Goal: Task Accomplishment & Management: Use online tool/utility

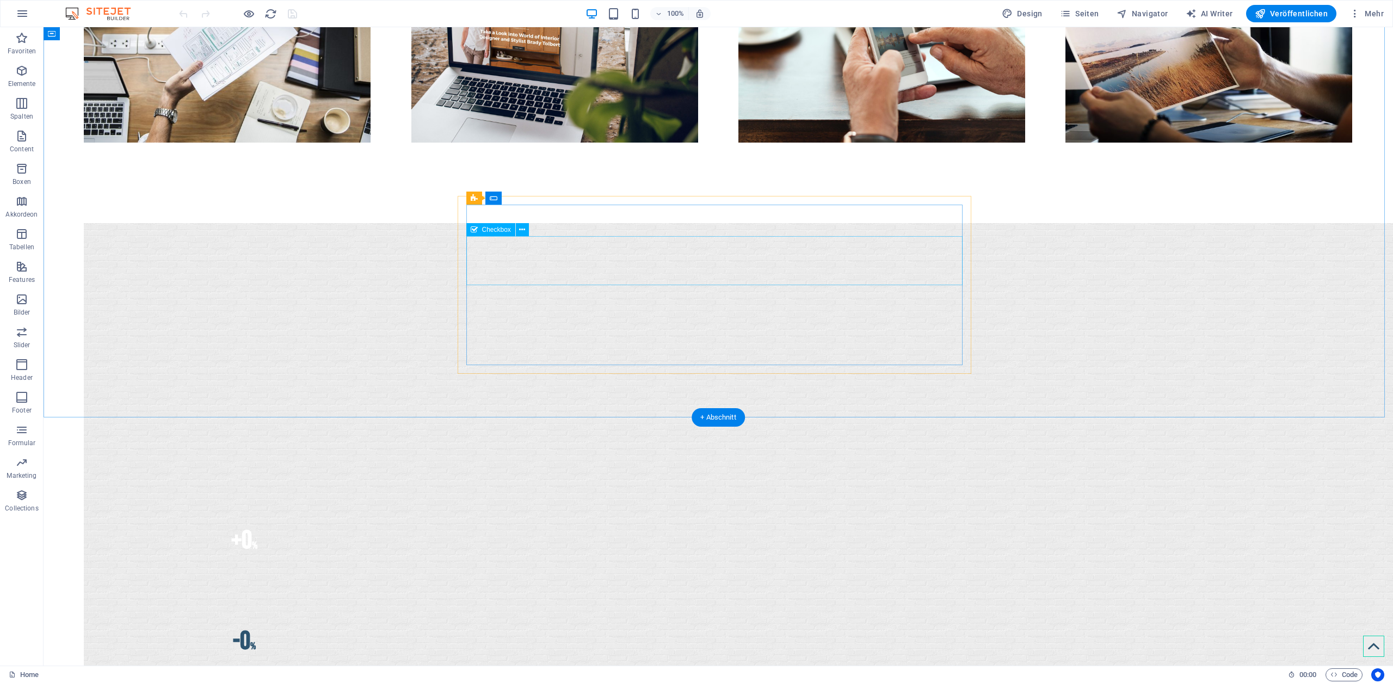
scroll to position [1183, 0]
click at [1085, 14] on span "Seiten" at bounding box center [1079, 13] width 39 height 11
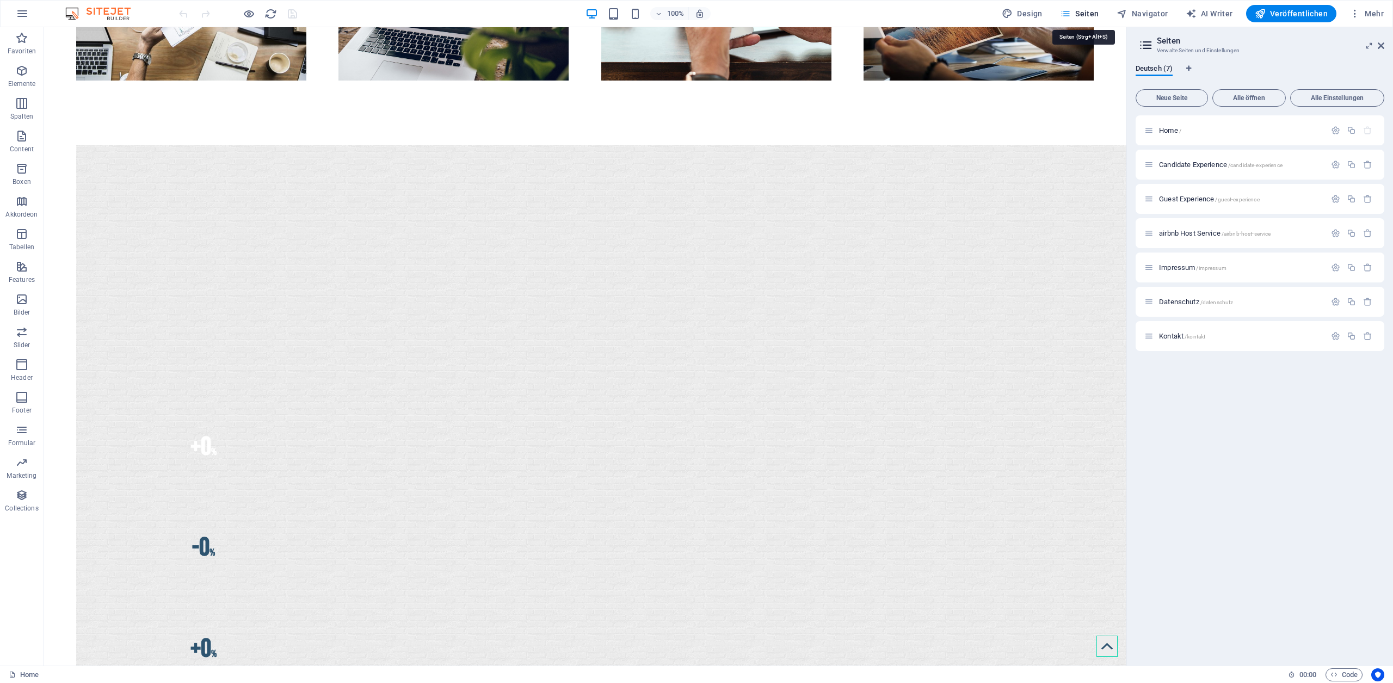
scroll to position [1146, 0]
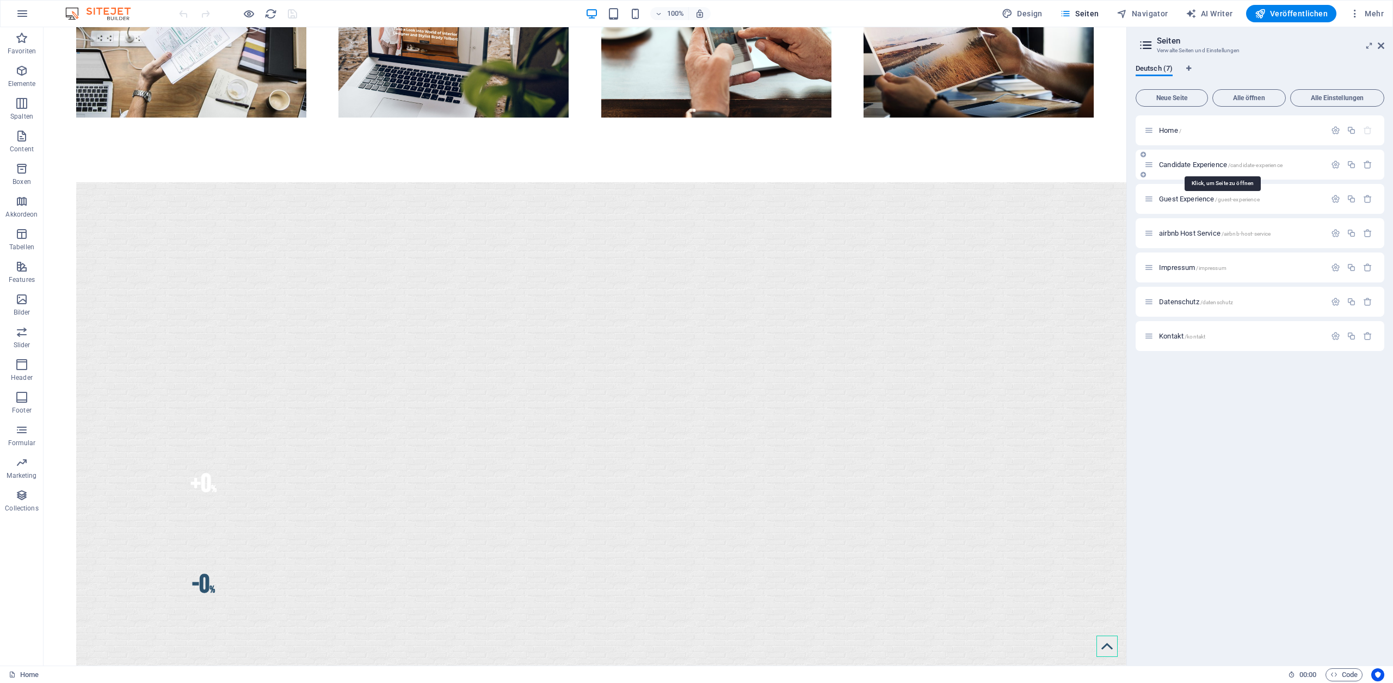
click at [1173, 163] on span "Candidate Experience /candidate-experience" at bounding box center [1220, 164] width 123 height 8
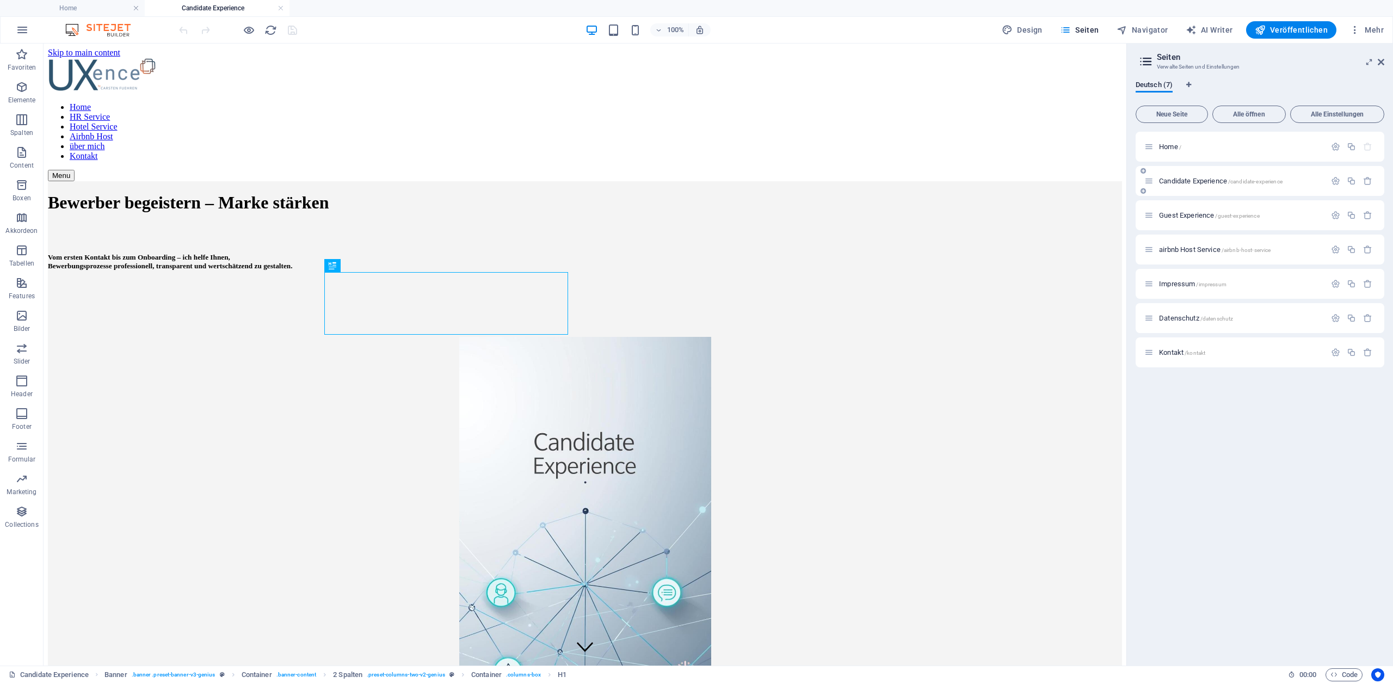
scroll to position [0, 0]
click at [966, 273] on div "Bewerber begeistern – Marke stärken Vom ersten Kontakt bis zum Onboarding – ich…" at bounding box center [585, 512] width 1074 height 662
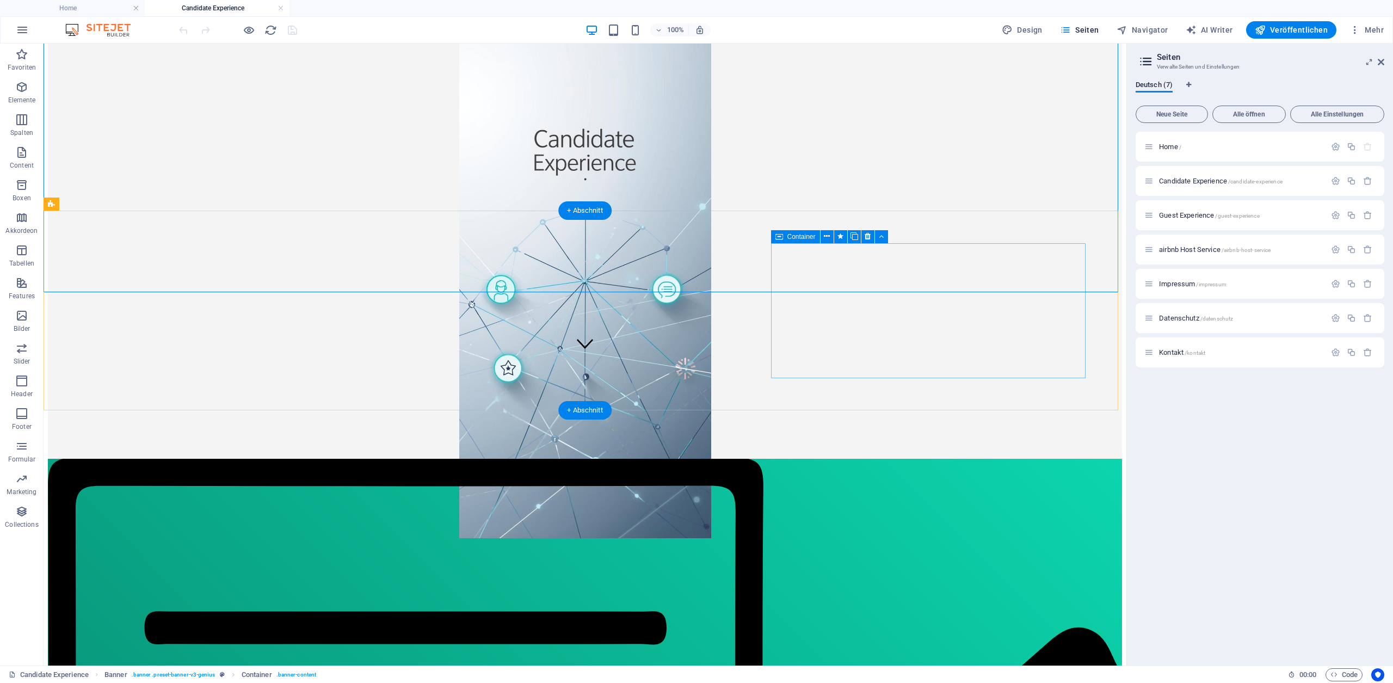
scroll to position [342, 0]
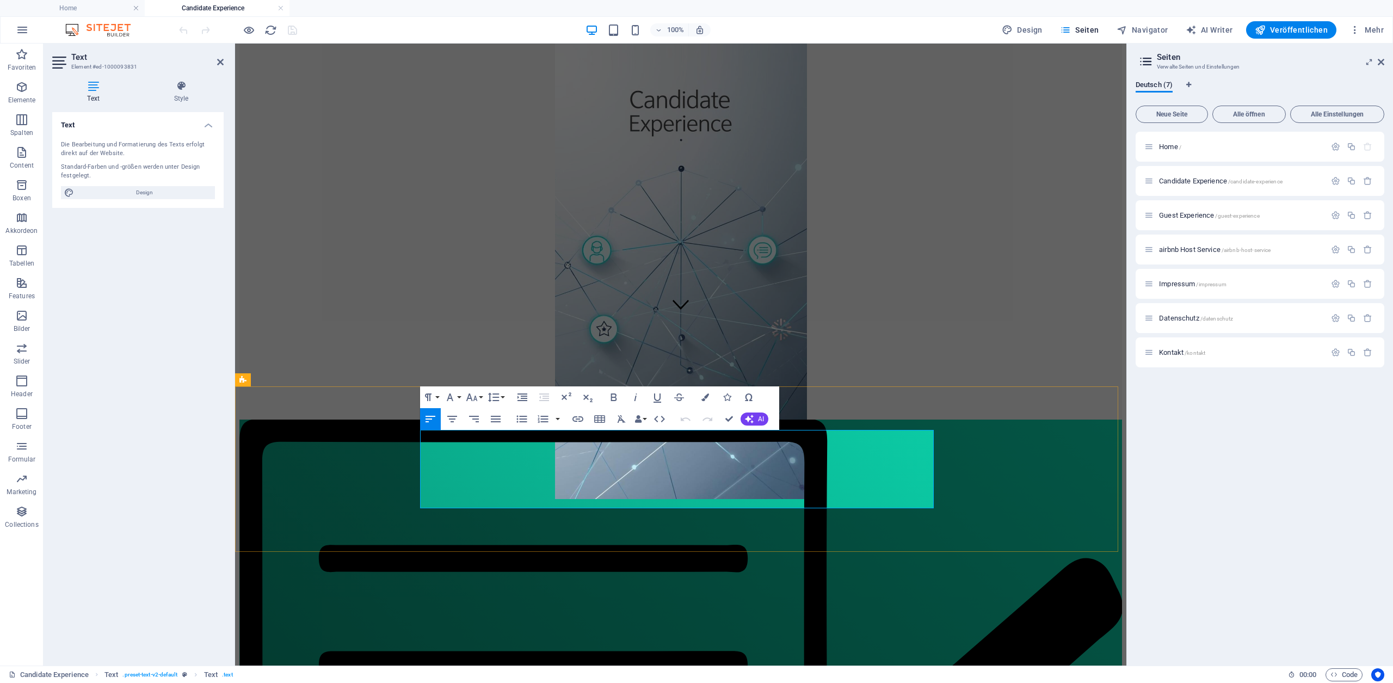
drag, startPoint x: 536, startPoint y: 487, endPoint x: 608, endPoint y: 486, distance: 71.8
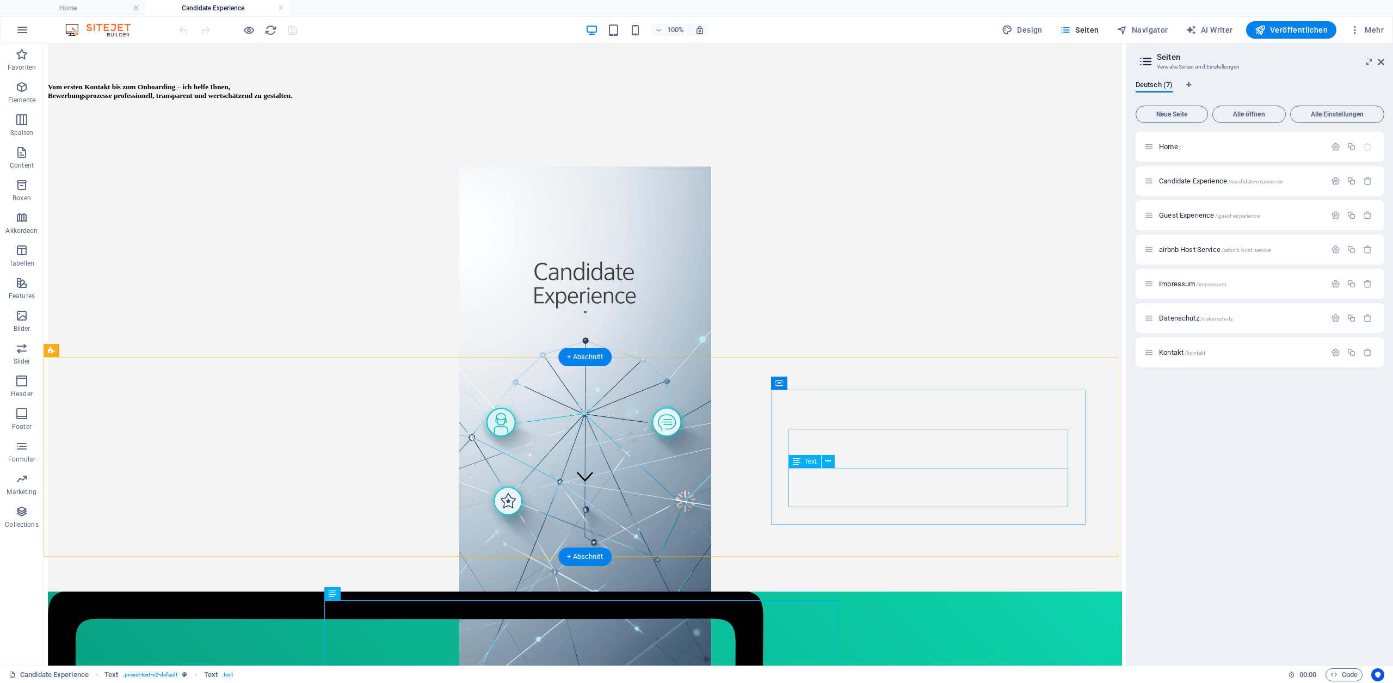
scroll to position [124, 0]
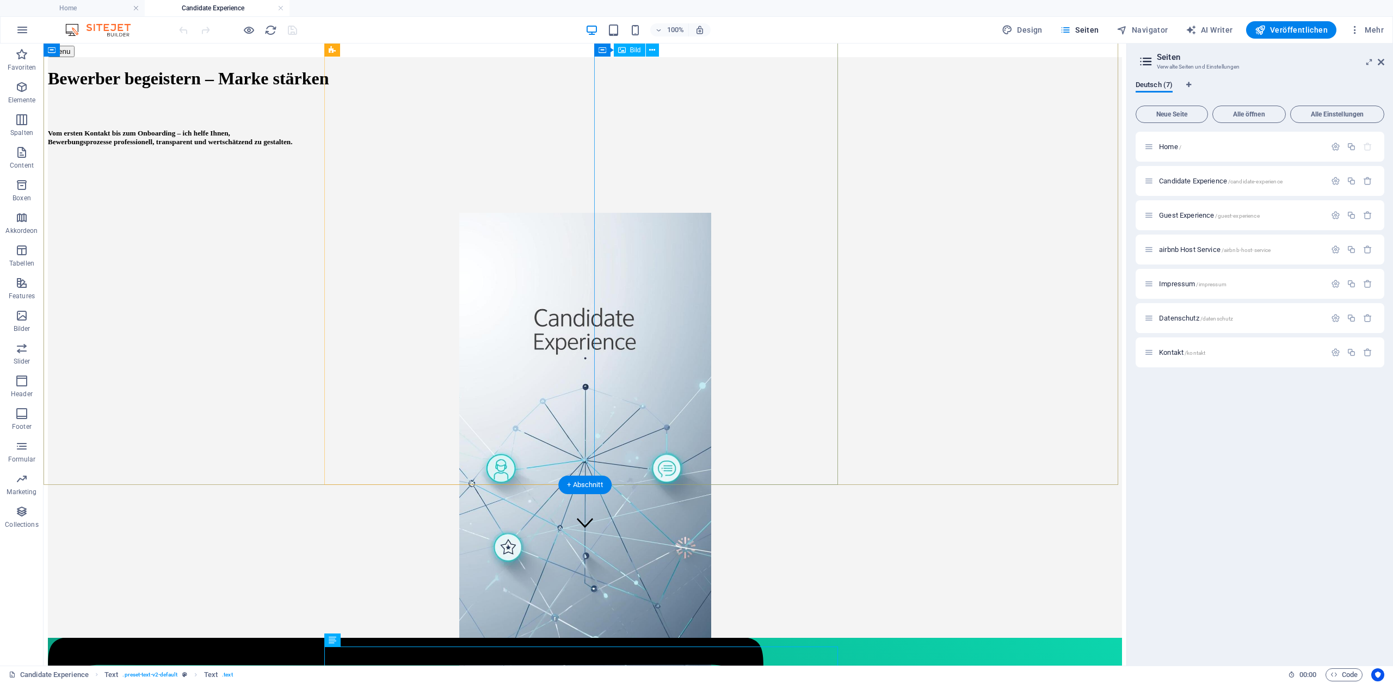
click at [757, 361] on figure at bounding box center [585, 466] width 1074 height 506
select select "px"
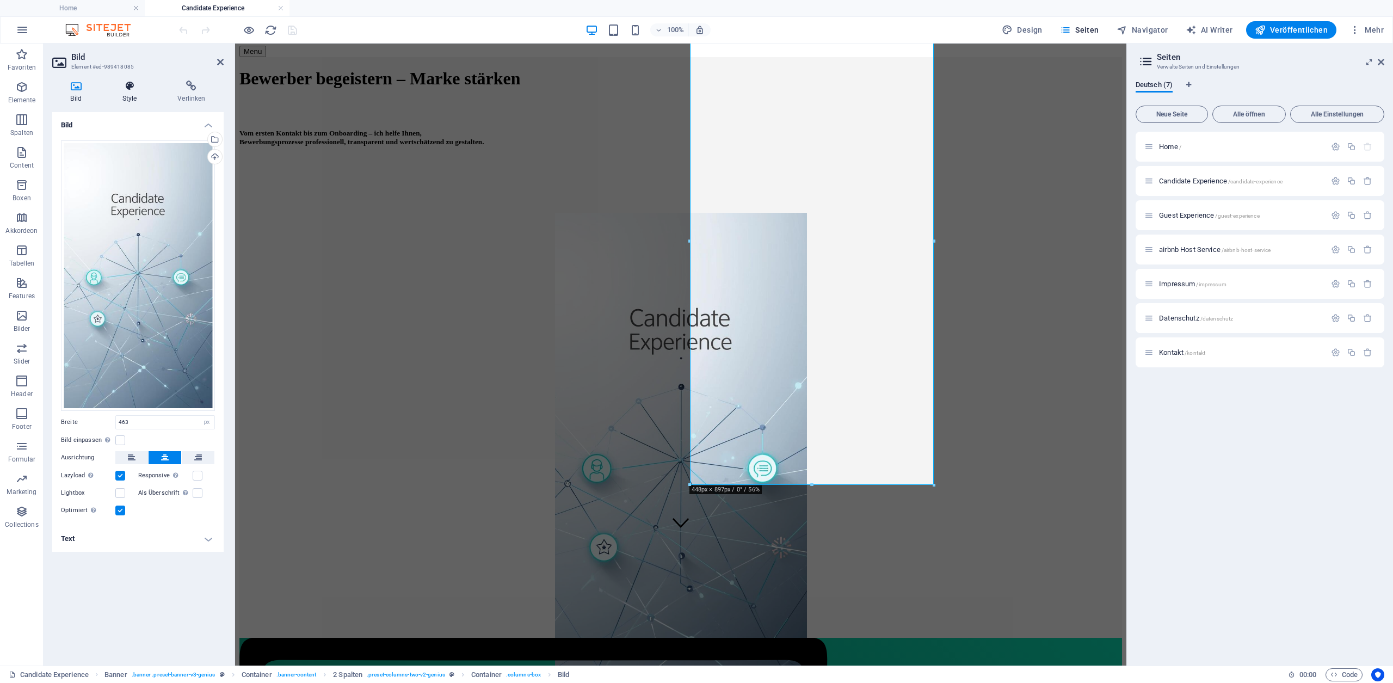
click at [128, 85] on icon at bounding box center [129, 86] width 51 height 11
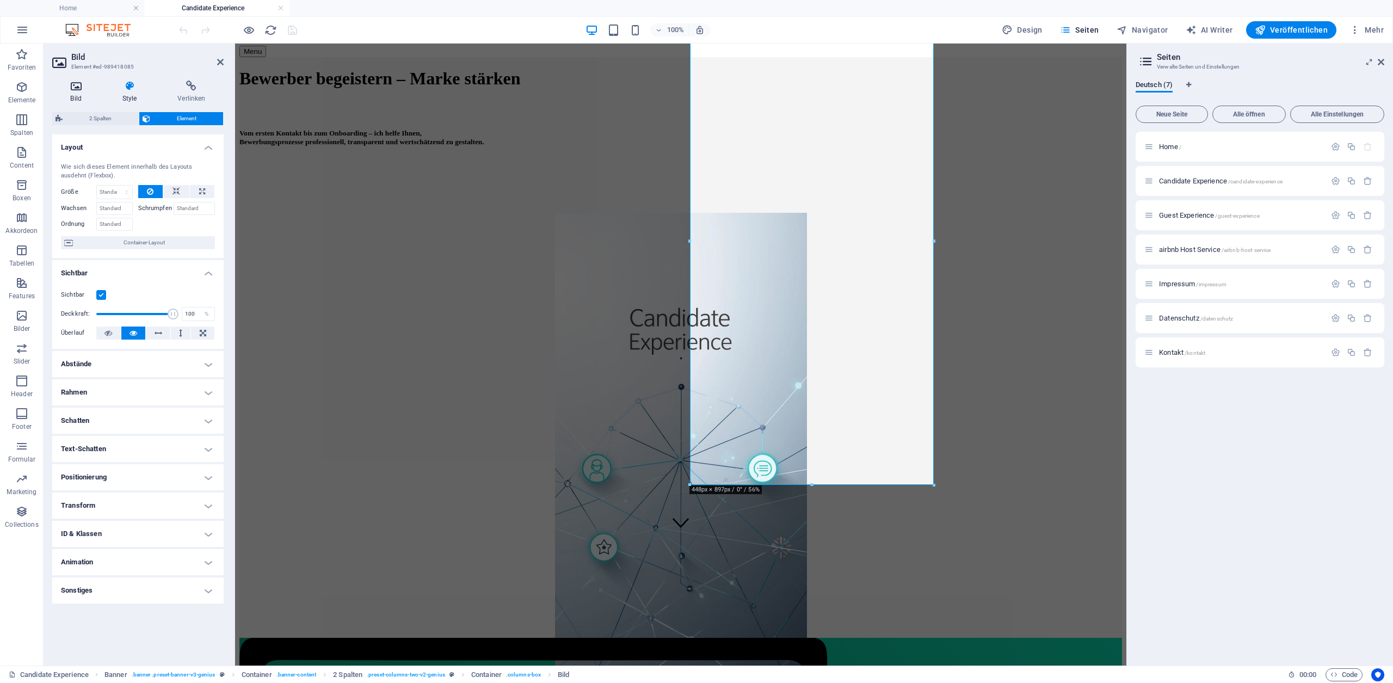
click at [82, 91] on h4 "Bild" at bounding box center [78, 92] width 52 height 23
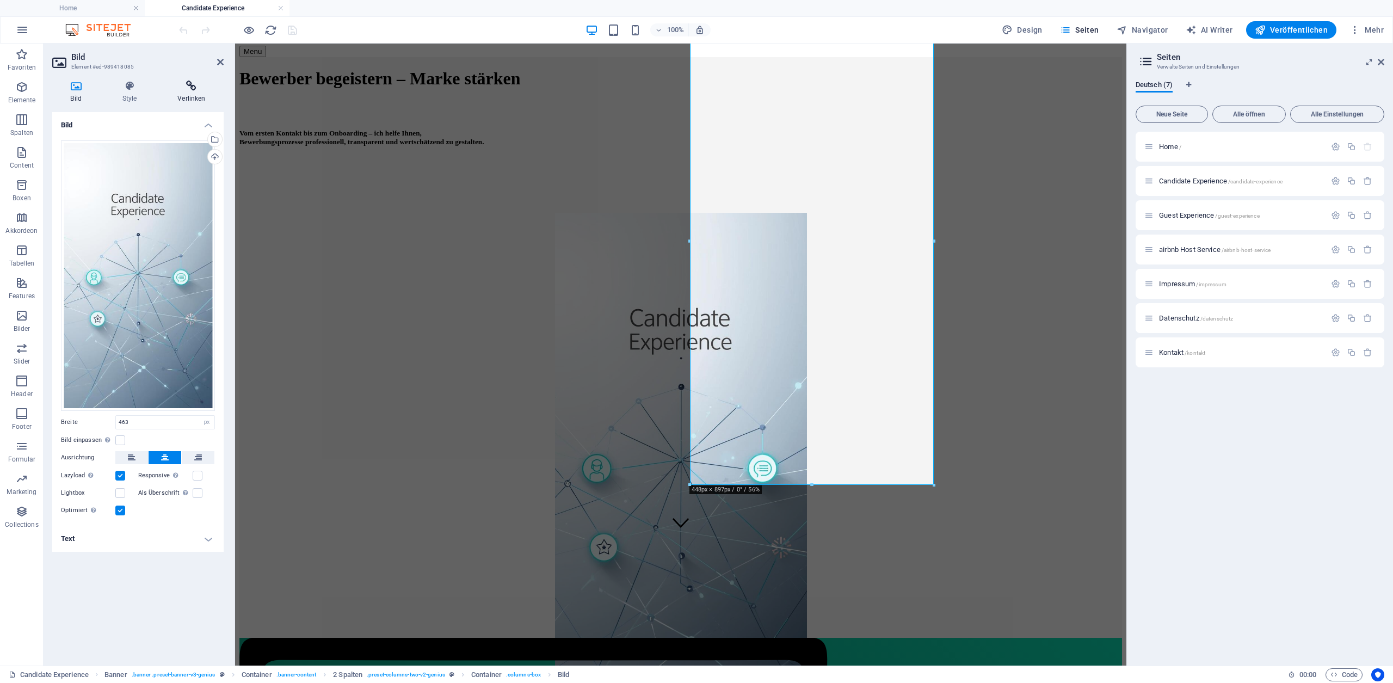
click at [196, 92] on h4 "Verlinken" at bounding box center [191, 92] width 64 height 23
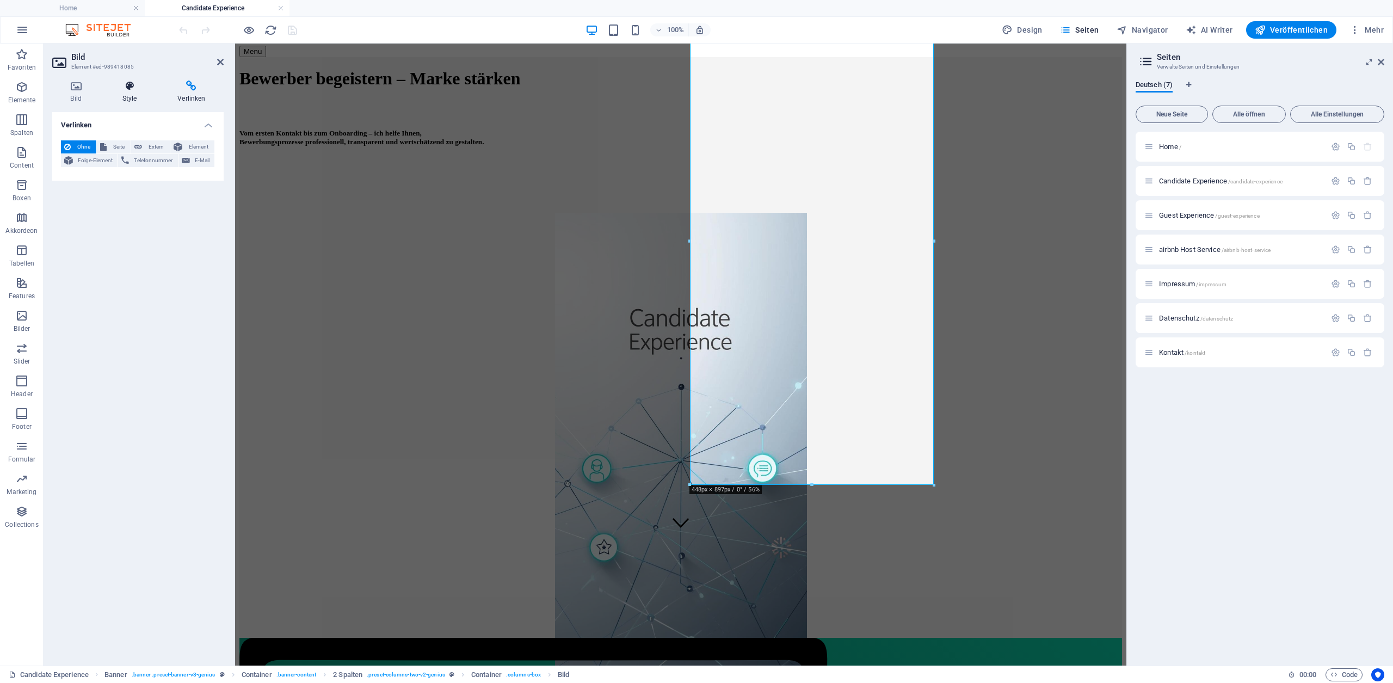
click at [127, 90] on icon at bounding box center [129, 86] width 51 height 11
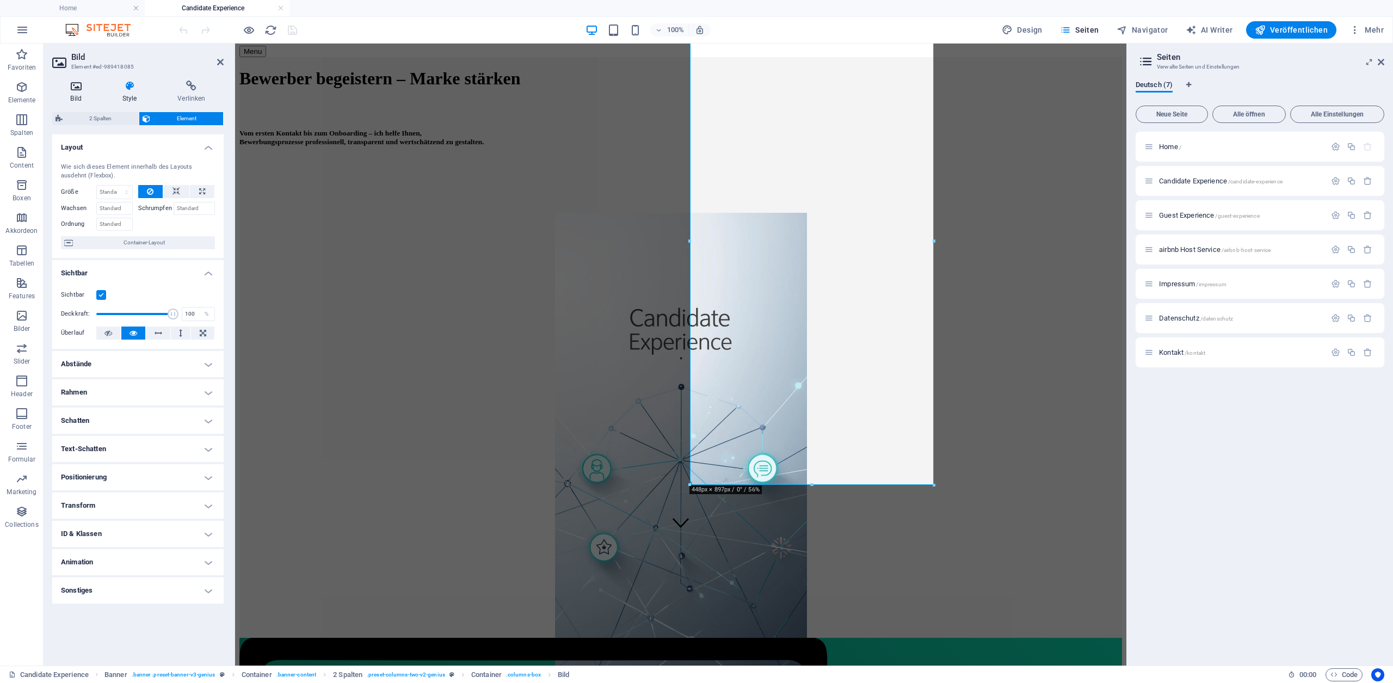
click at [83, 88] on icon at bounding box center [75, 86] width 47 height 11
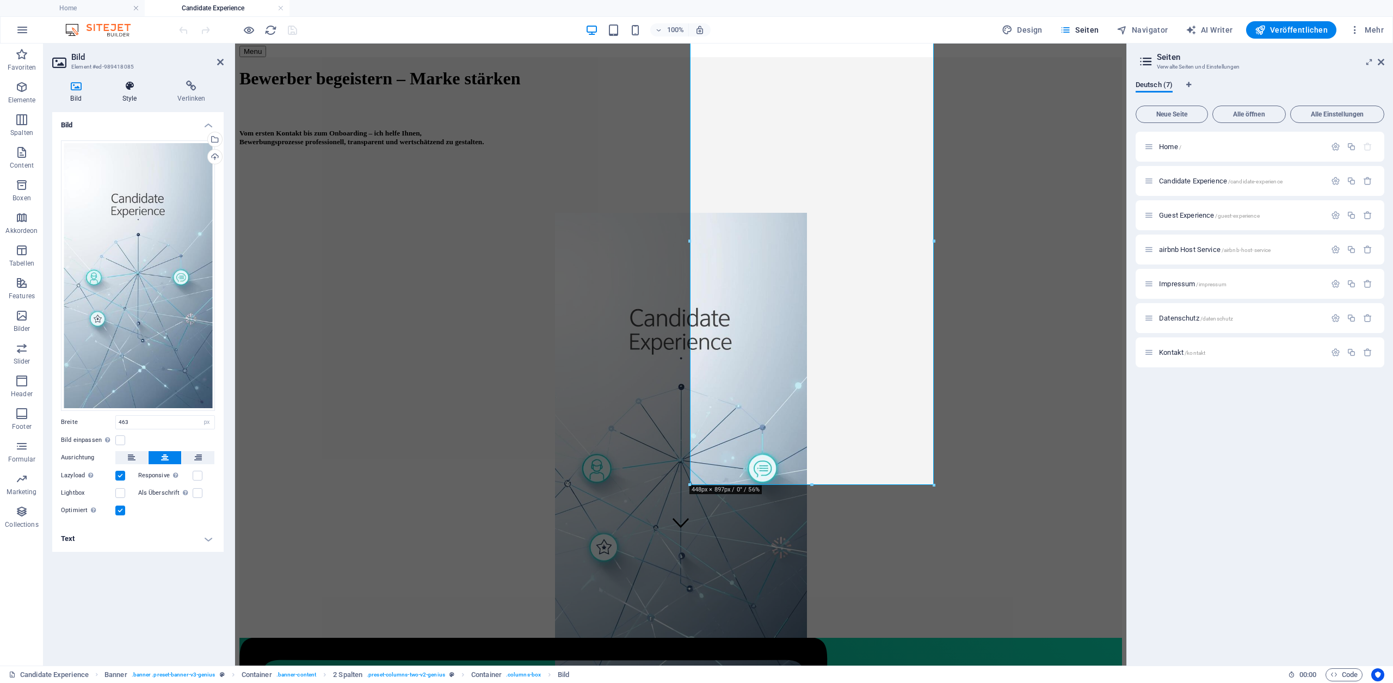
click at [134, 83] on icon at bounding box center [129, 86] width 51 height 11
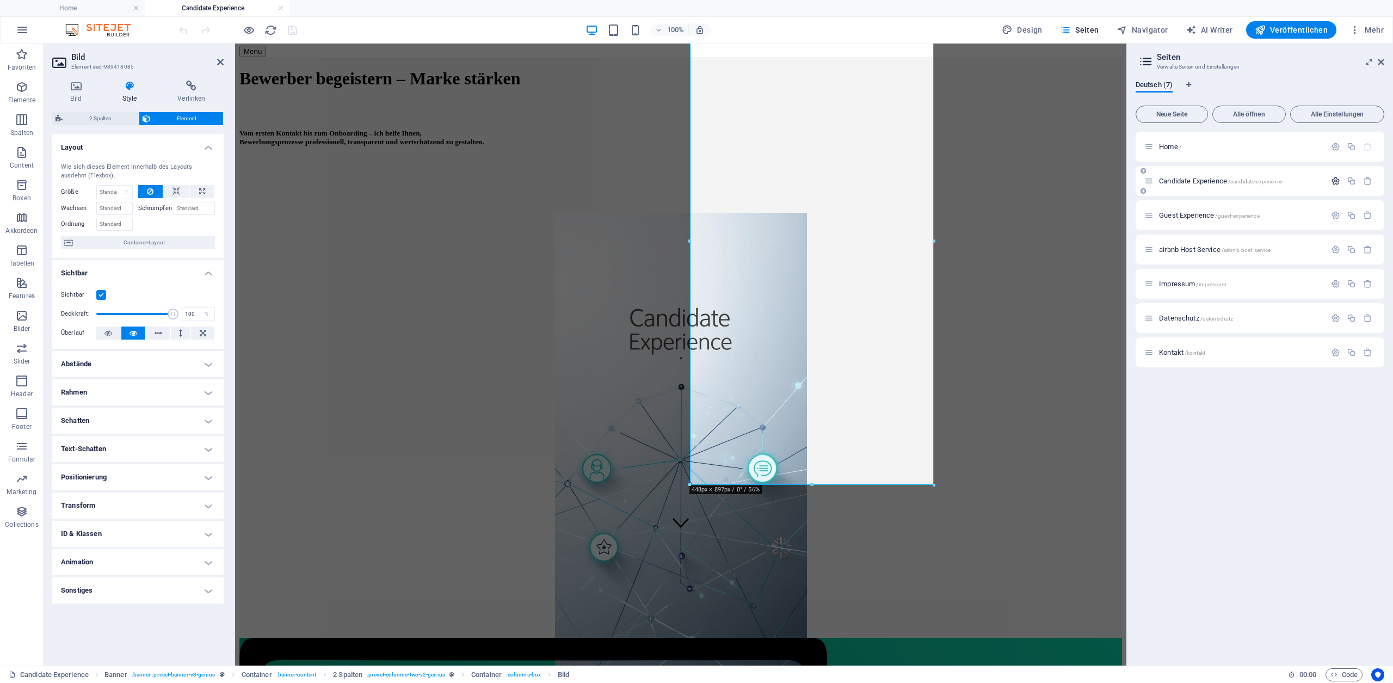
click at [1331, 180] on icon "button" at bounding box center [1335, 180] width 9 height 9
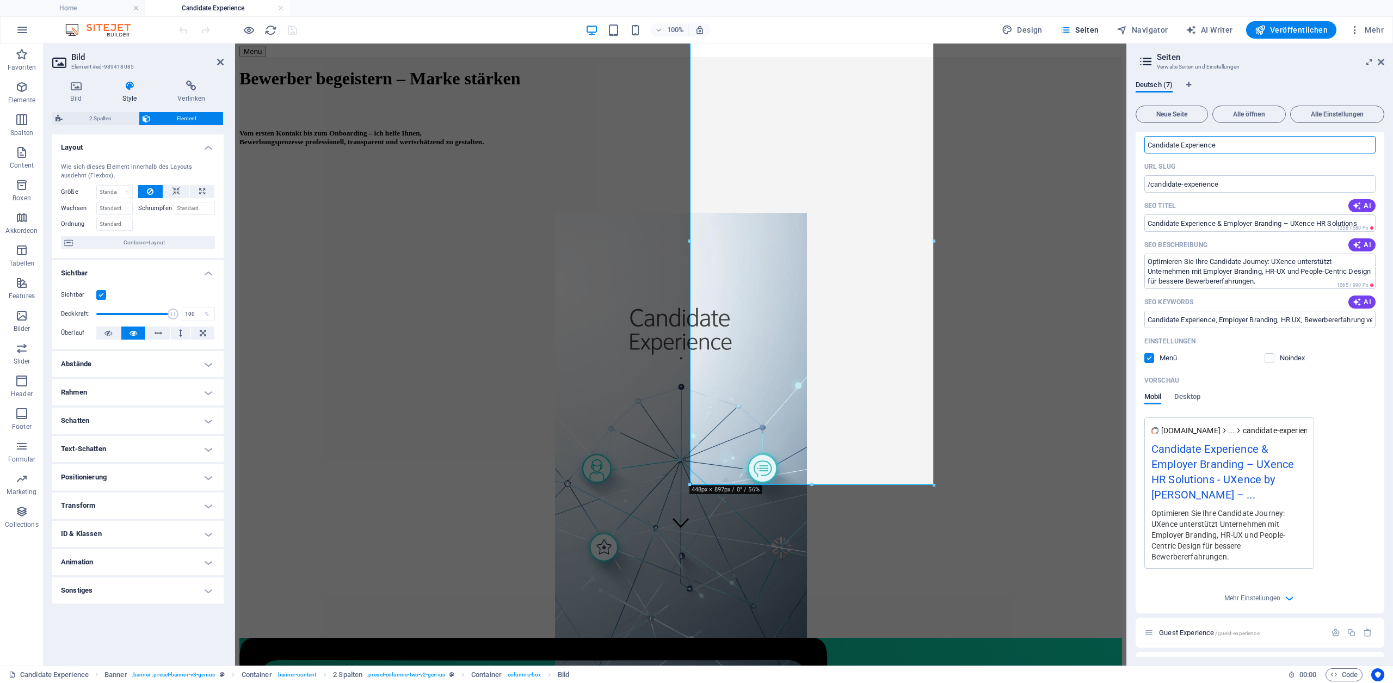
scroll to position [138, 0]
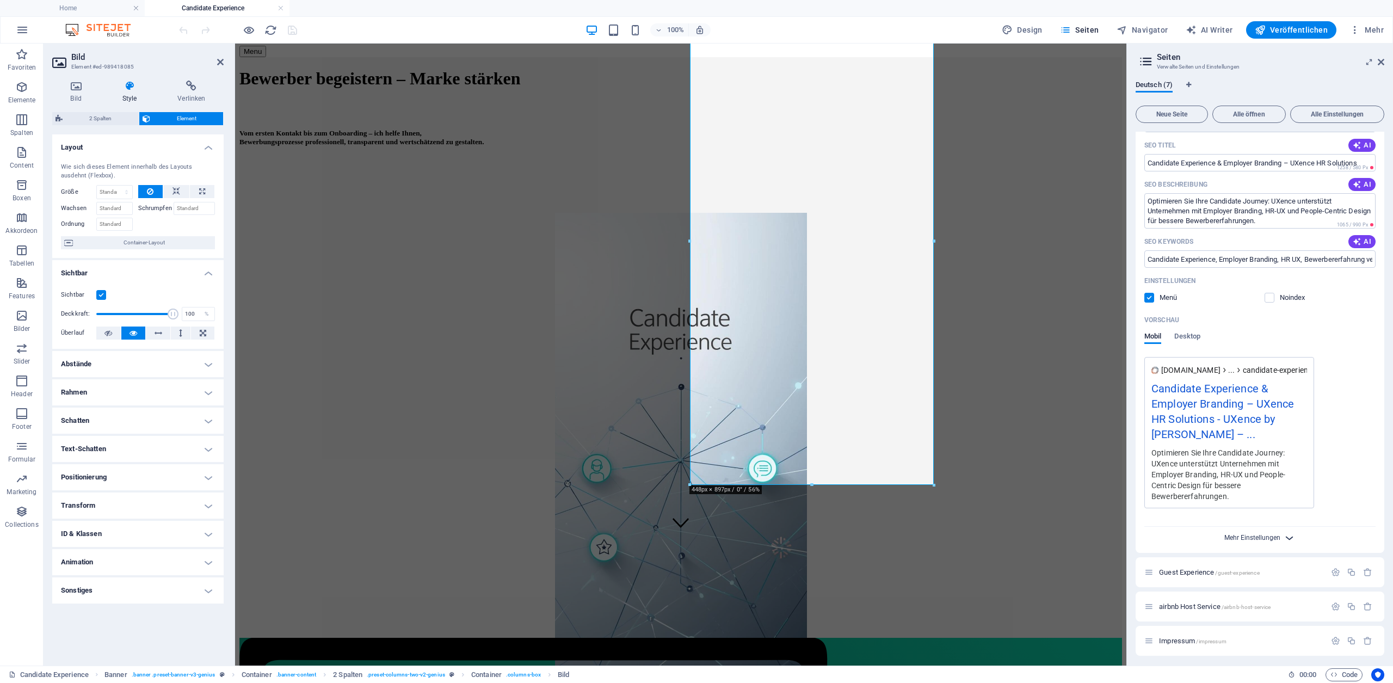
click at [1276, 535] on span "Mehr Einstellungen" at bounding box center [1252, 538] width 56 height 8
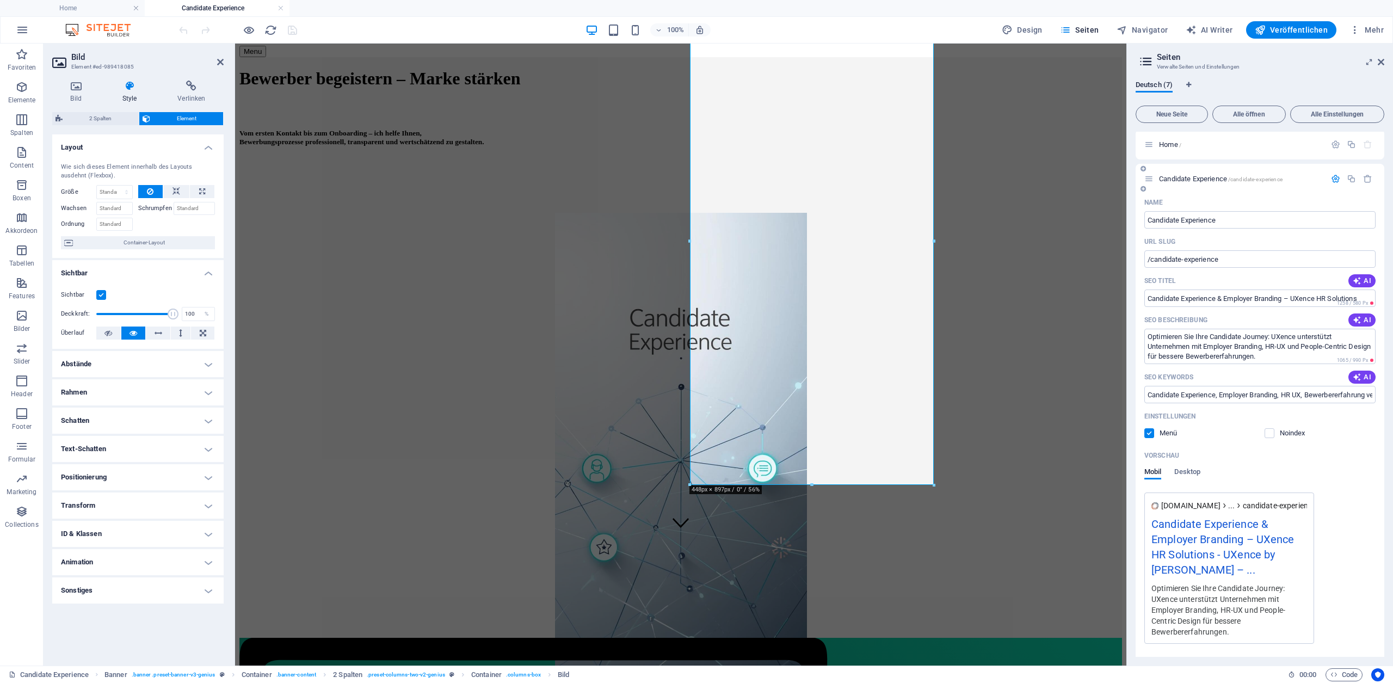
scroll to position [0, 0]
click at [154, 586] on h4 "Sonstiges" at bounding box center [137, 590] width 171 height 26
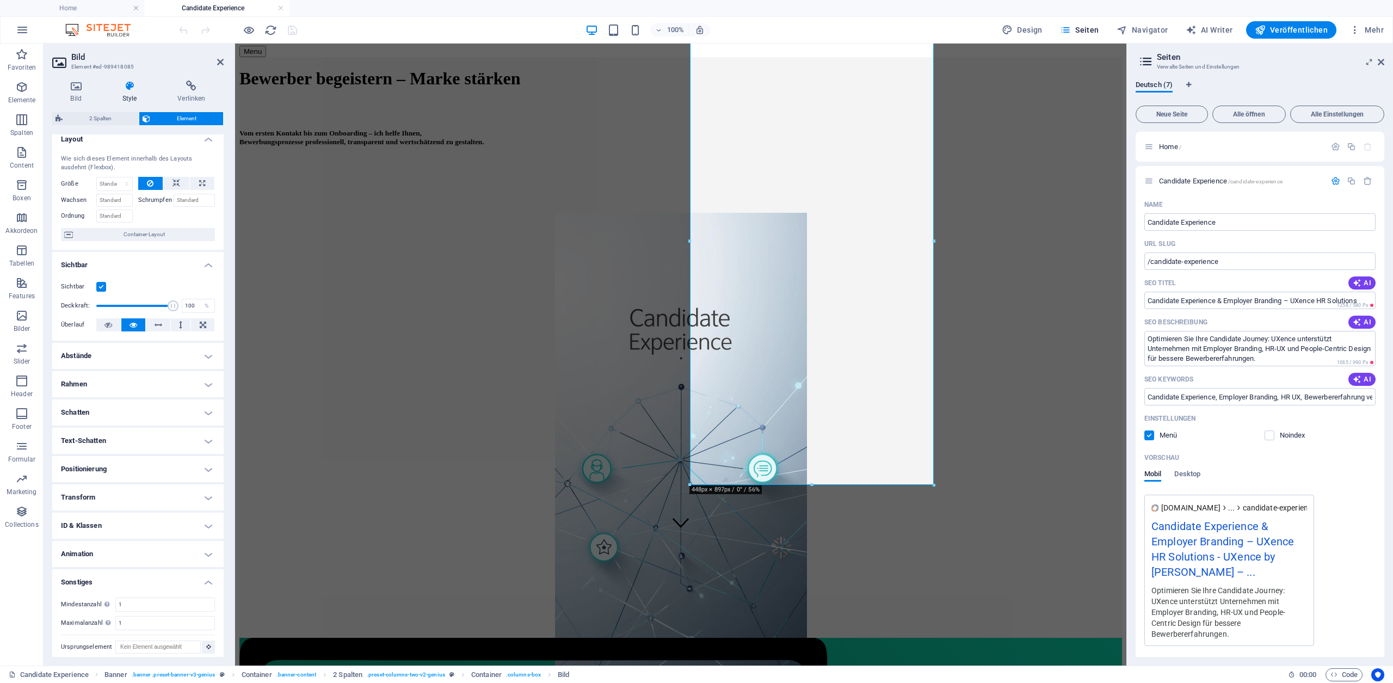
scroll to position [14, 0]
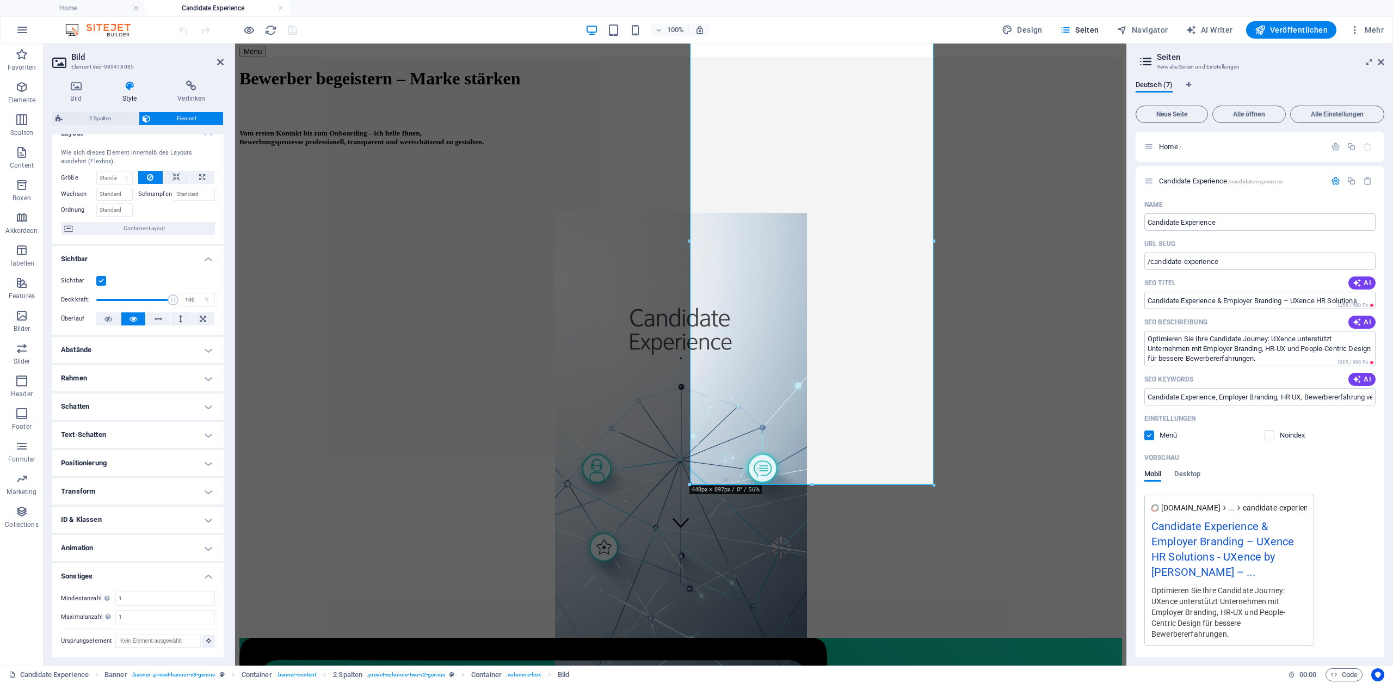
click at [157, 572] on h4 "Sonstiges" at bounding box center [137, 573] width 171 height 20
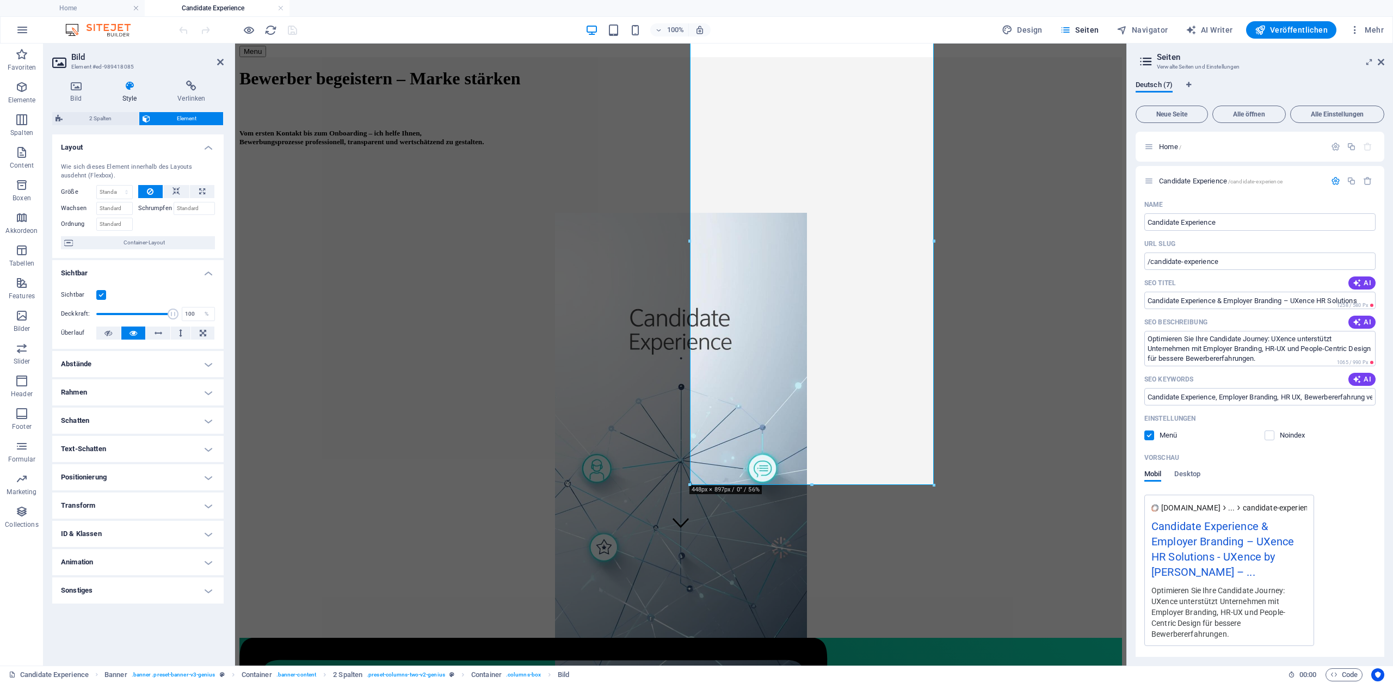
scroll to position [0, 0]
click at [97, 502] on h4 "Transform" at bounding box center [137, 505] width 171 height 26
click at [97, 502] on h4 "Transform" at bounding box center [137, 502] width 171 height 20
click at [101, 533] on h4 "ID & Klassen" at bounding box center [137, 534] width 171 height 26
click at [101, 532] on h4 "ID & Klassen" at bounding box center [137, 531] width 171 height 20
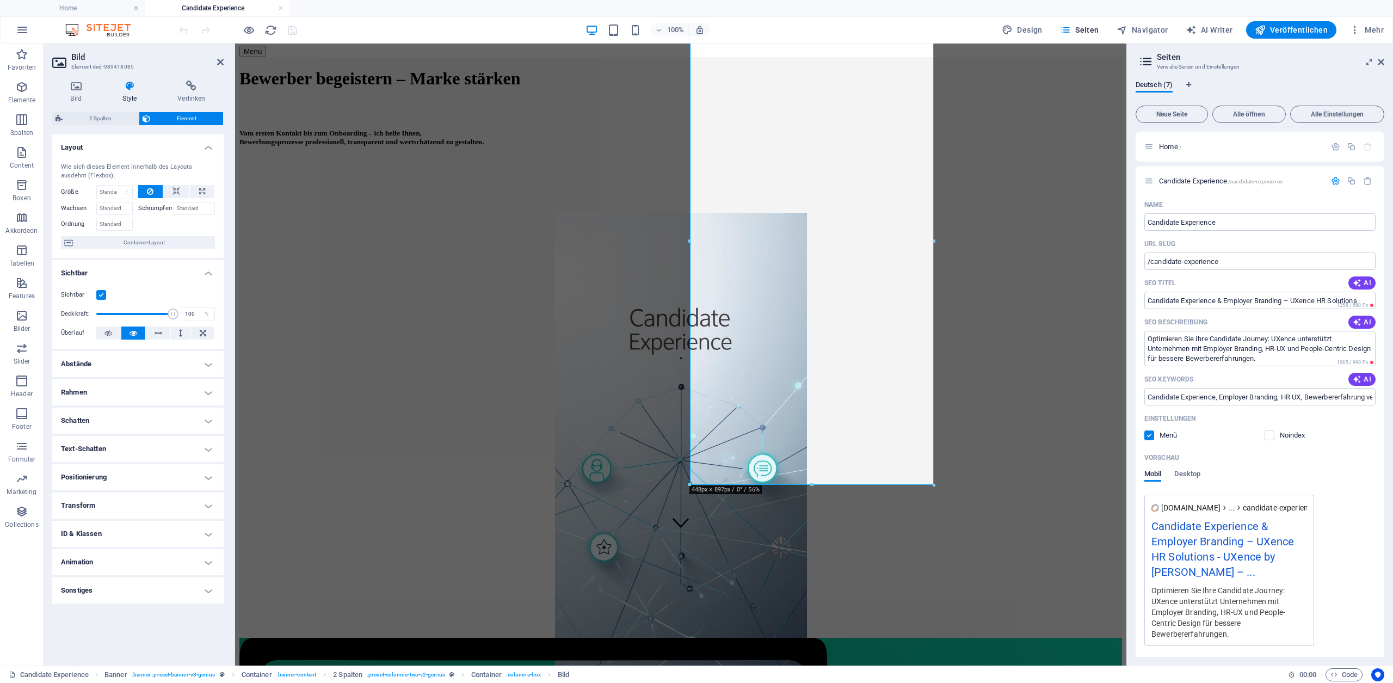
click at [126, 89] on icon at bounding box center [129, 86] width 51 height 11
click at [73, 89] on icon at bounding box center [75, 86] width 47 height 11
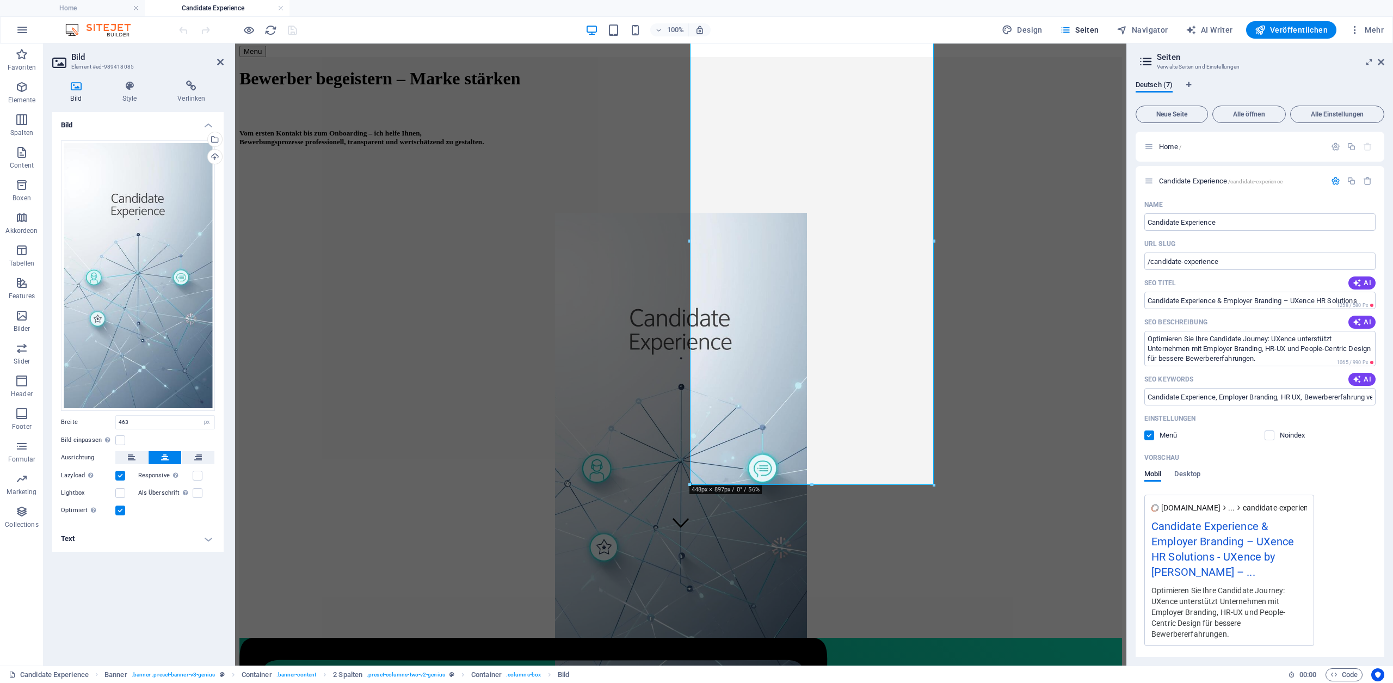
click at [208, 543] on h4 "Text" at bounding box center [137, 538] width 171 height 26
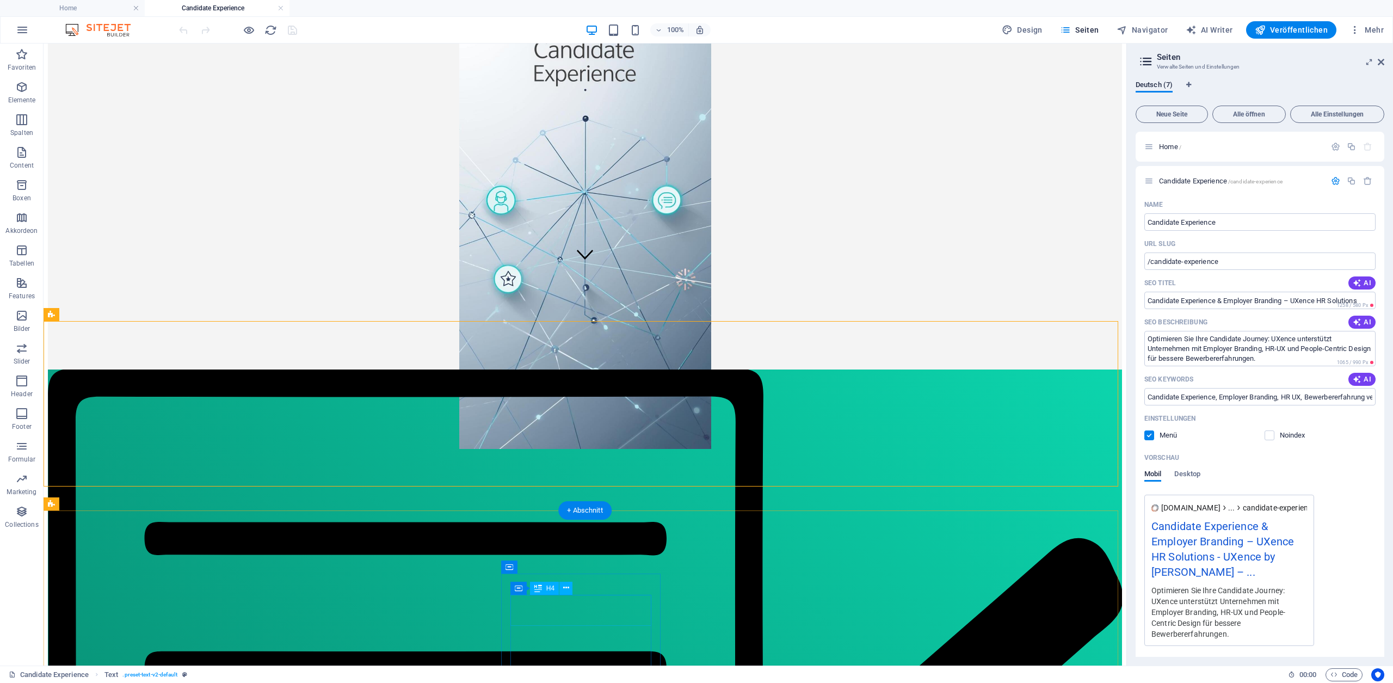
scroll to position [407, 0]
